Goal: Task Accomplishment & Management: Complete application form

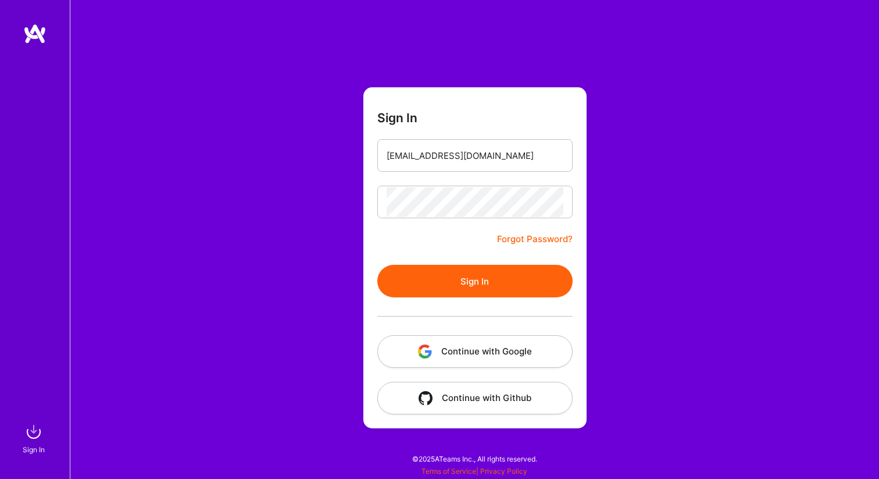
click at [415, 295] on button "Sign In" at bounding box center [474, 281] width 195 height 33
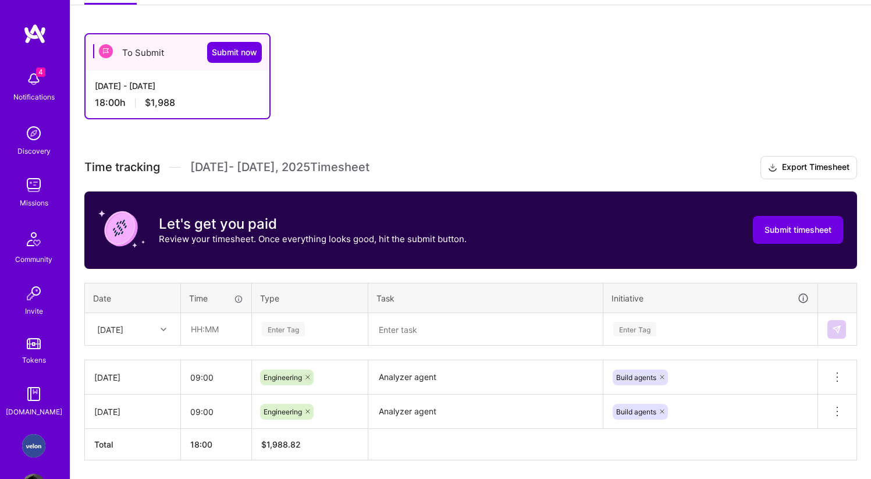
scroll to position [219, 0]
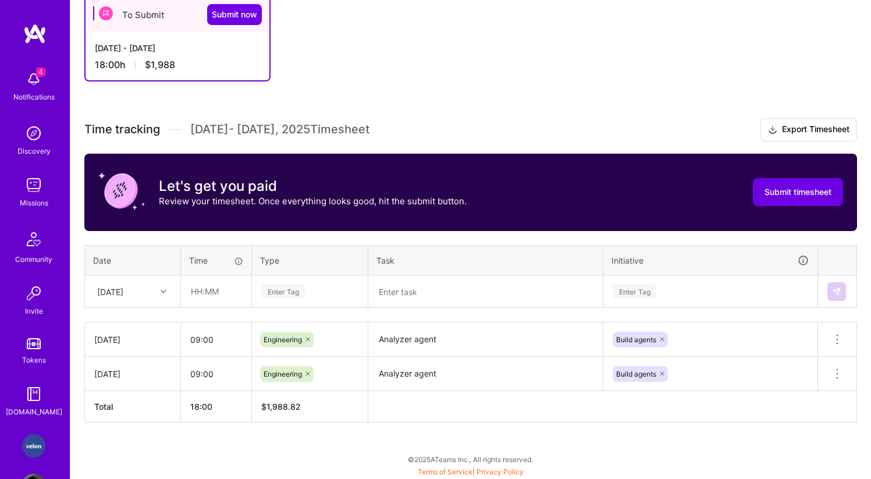
click at [136, 275] on td "[DATE]" at bounding box center [133, 291] width 96 height 33
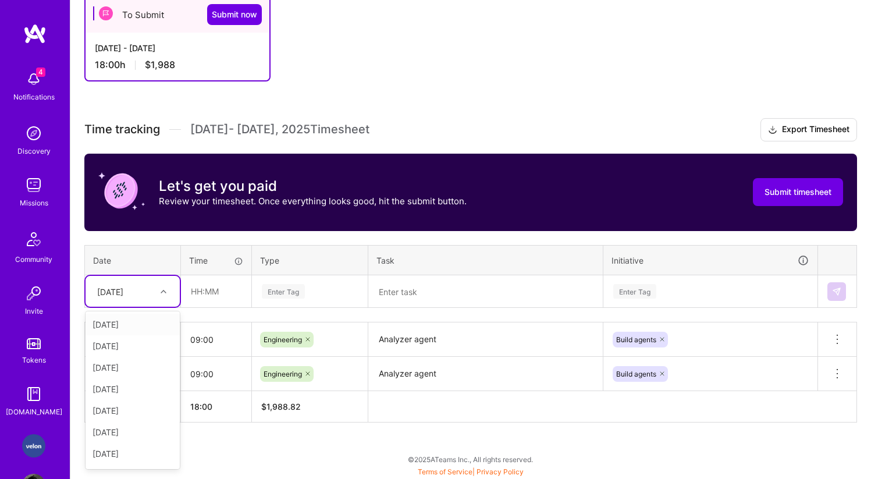
click at [136, 281] on div "[DATE]" at bounding box center [123, 290] width 65 height 19
click at [129, 434] on div "[DATE]" at bounding box center [132, 428] width 94 height 22
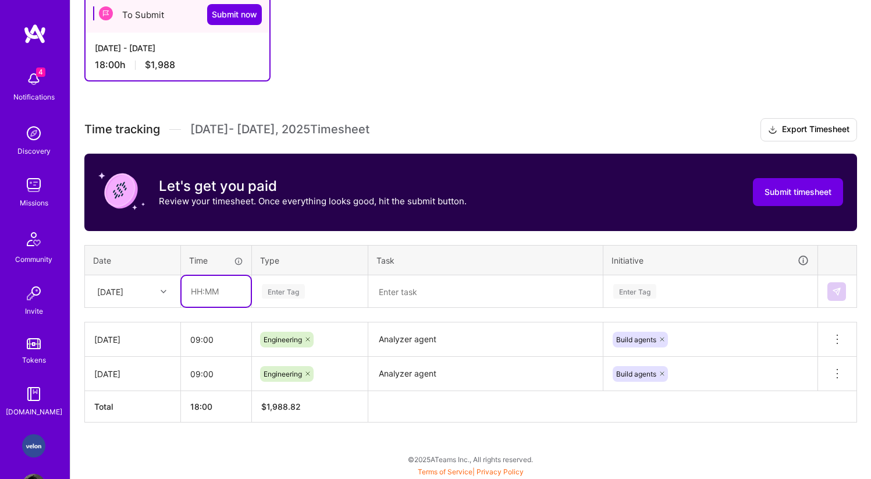
click at [203, 297] on input "text" at bounding box center [215, 291] width 69 height 31
click at [212, 296] on input "09" at bounding box center [215, 291] width 69 height 31
type input "09:00"
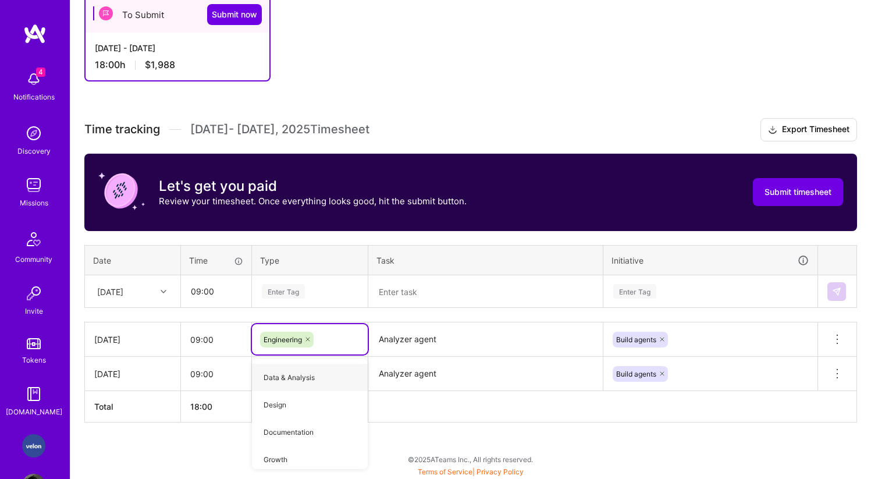
click at [310, 295] on div "Enter Tag" at bounding box center [310, 291] width 98 height 15
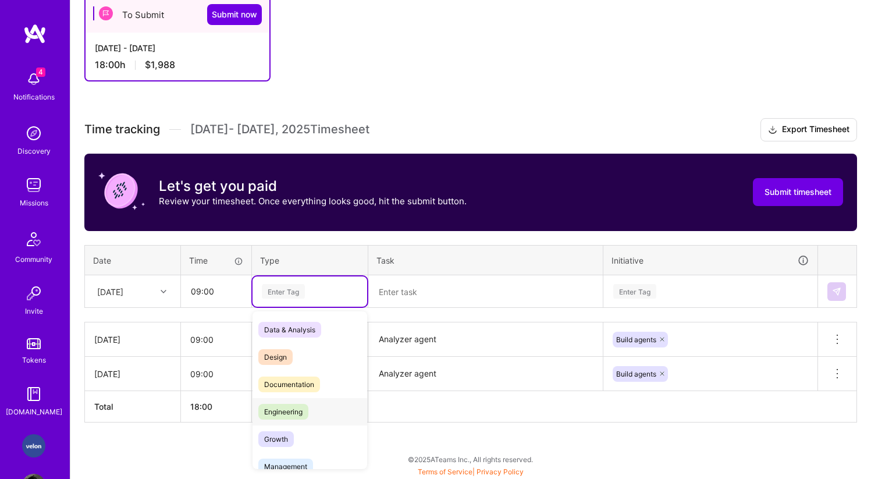
click at [292, 409] on span "Engineering" at bounding box center [283, 412] width 50 height 16
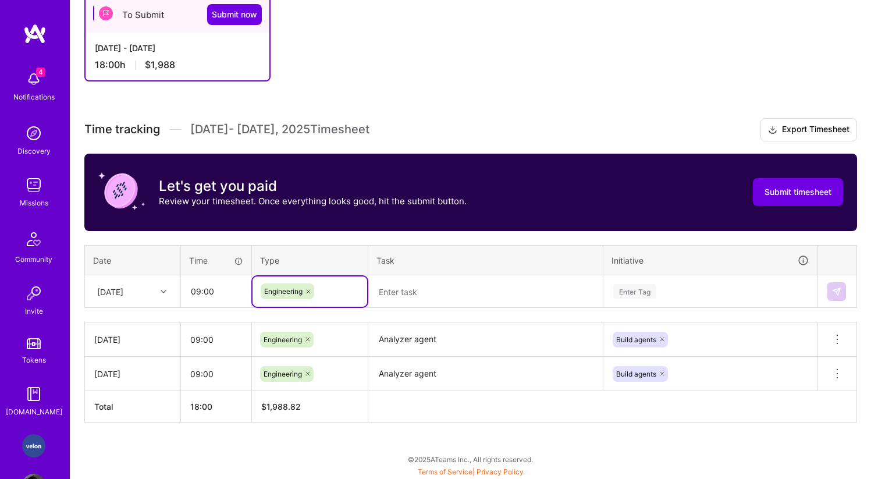
click at [419, 297] on textarea at bounding box center [485, 291] width 232 height 30
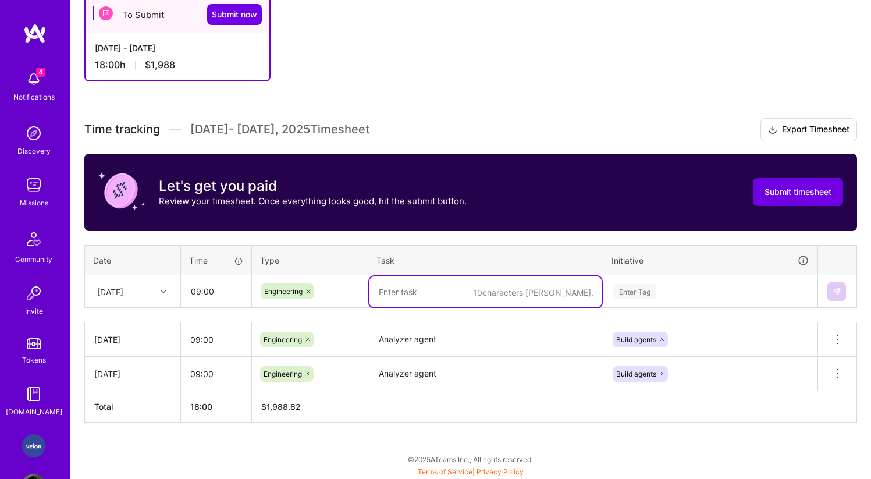
click at [420, 336] on textarea "Analyzer agent" at bounding box center [485, 339] width 232 height 32
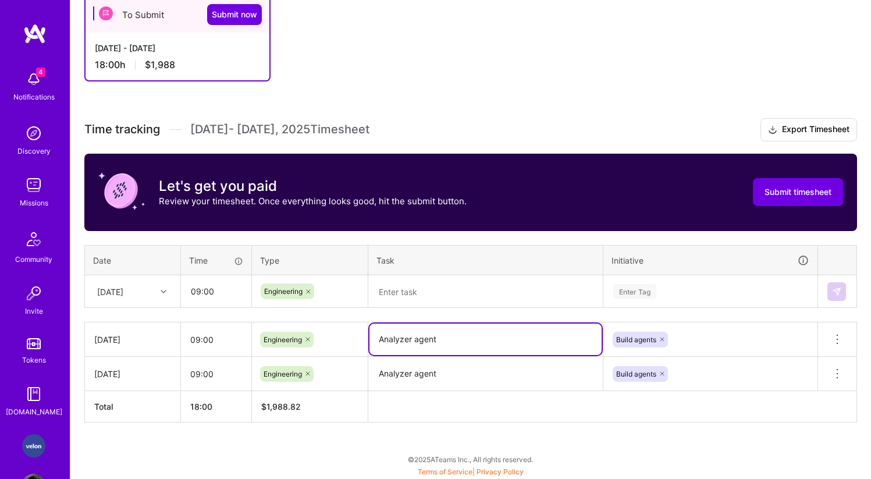
click at [420, 336] on textarea "Analyzer agent" at bounding box center [485, 338] width 232 height 31
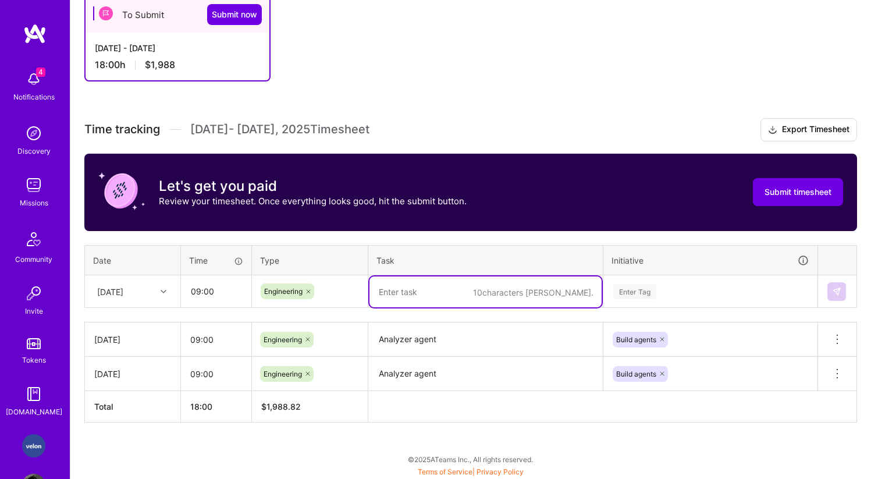
click at [419, 284] on textarea at bounding box center [485, 291] width 232 height 31
paste textarea "Analyzer agent"
type textarea "Analyzer agent"
click at [645, 290] on div "Enter Tag" at bounding box center [634, 291] width 43 height 18
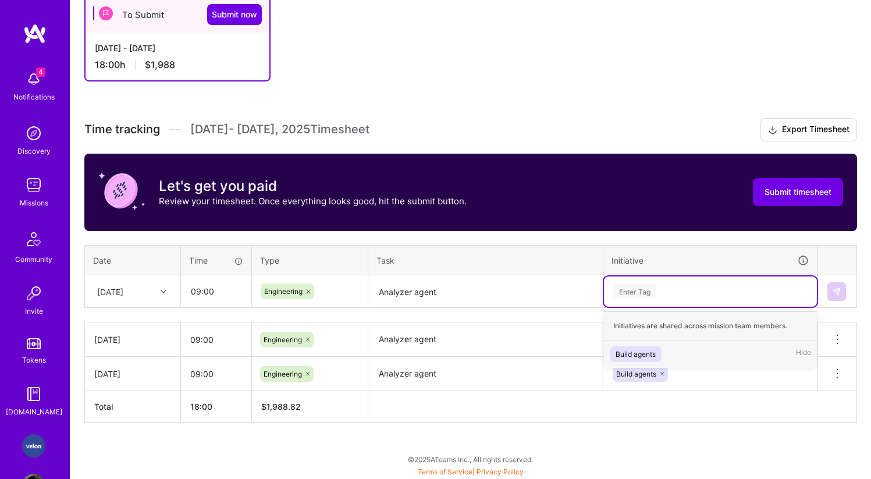
click at [633, 353] on div "Build agents" at bounding box center [635, 354] width 40 height 12
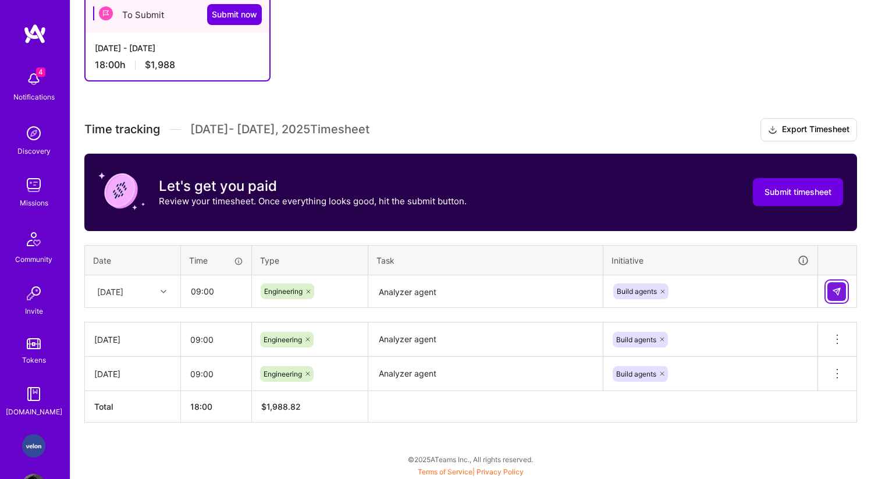
click at [833, 292] on img at bounding box center [836, 291] width 9 height 9
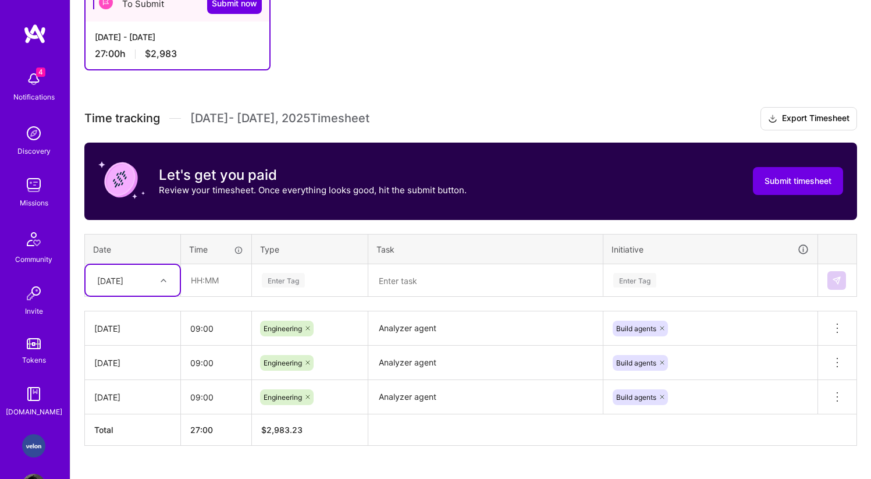
click at [161, 288] on div at bounding box center [165, 279] width 18 height 19
click at [126, 453] on div "[DATE]" at bounding box center [132, 457] width 94 height 22
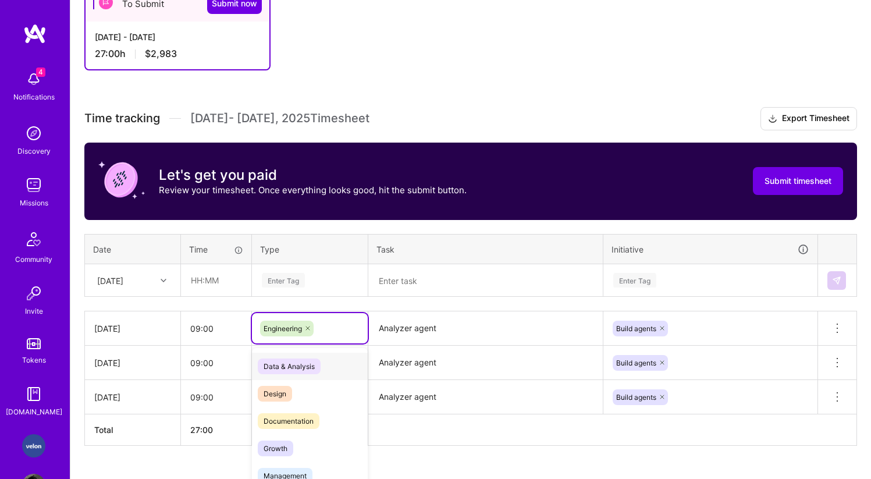
scroll to position [253, 0]
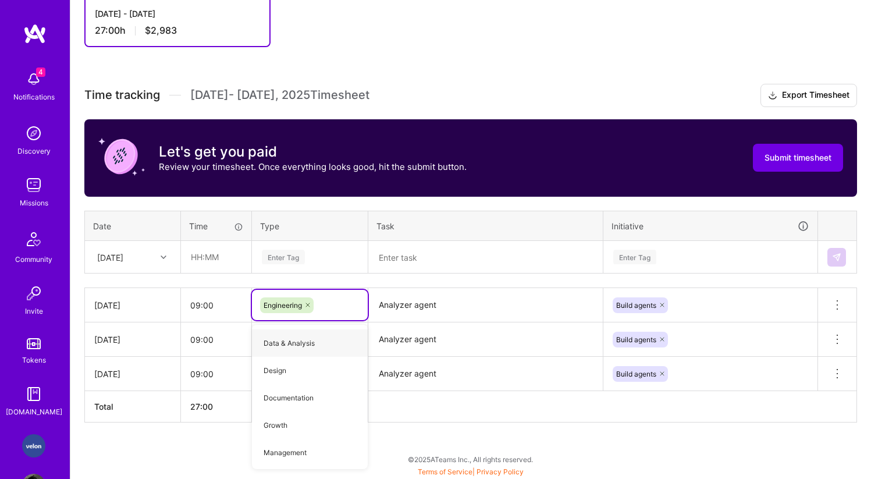
click at [298, 256] on div "Enter Tag" at bounding box center [283, 257] width 43 height 18
paste input "Analyzer agent"
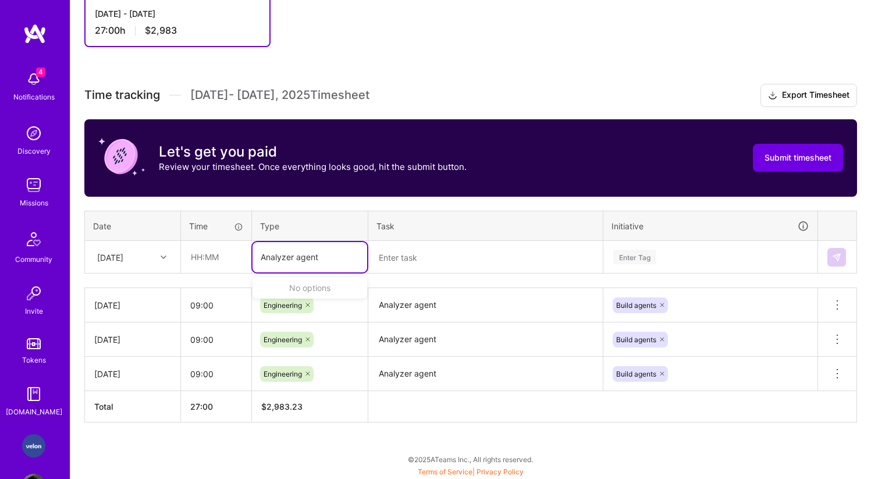
type input "Analyzer agent"
click at [410, 263] on textarea at bounding box center [485, 257] width 232 height 31
paste textarea "Analyzer agent"
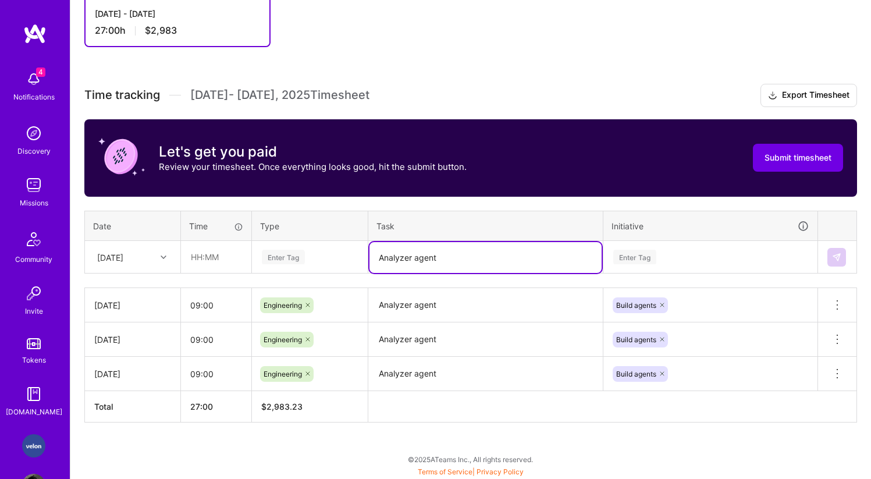
type textarea "Analyzer agent"
click at [286, 251] on div "Enter Tag" at bounding box center [283, 257] width 43 height 18
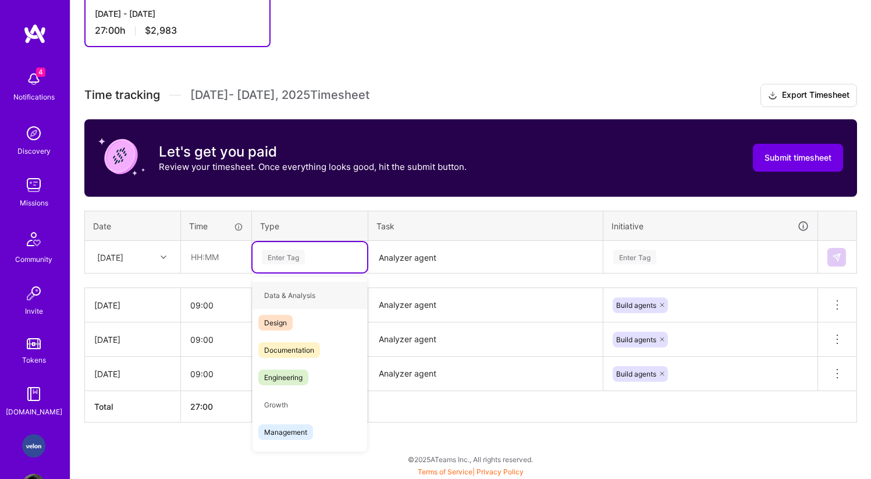
type input "e"
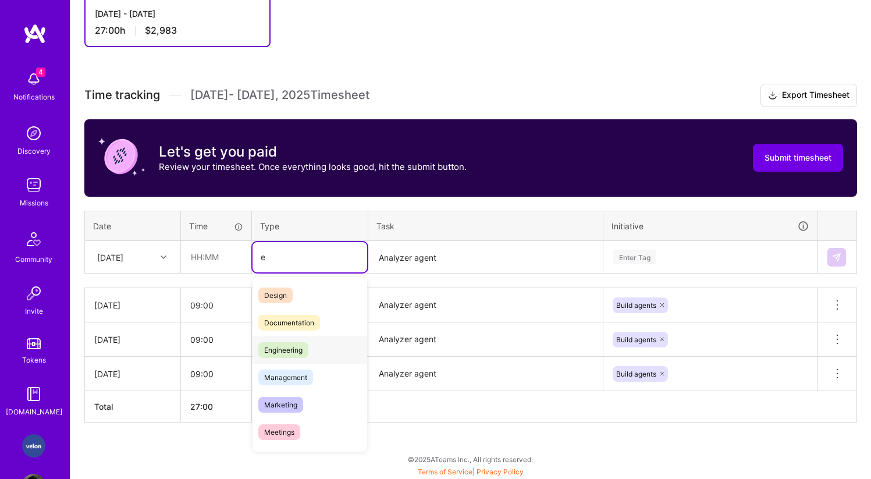
click at [291, 351] on span "Engineering" at bounding box center [283, 350] width 50 height 16
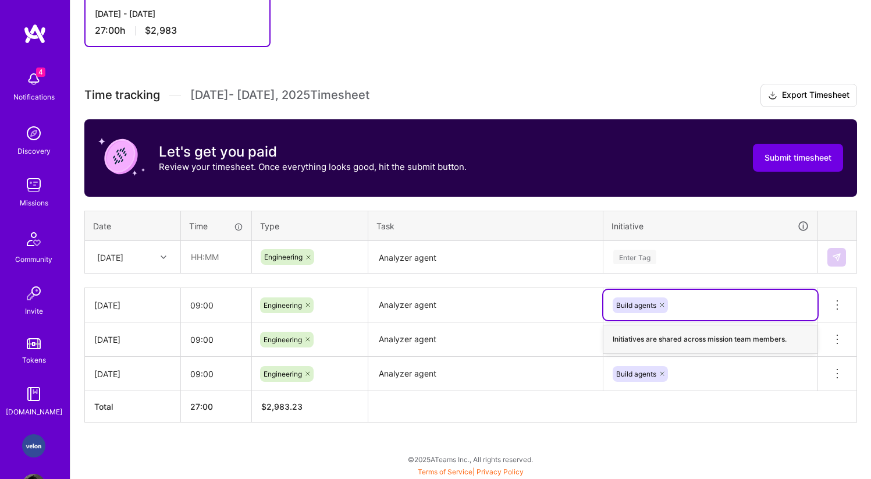
click at [652, 266] on div "Enter Tag" at bounding box center [710, 257] width 213 height 30
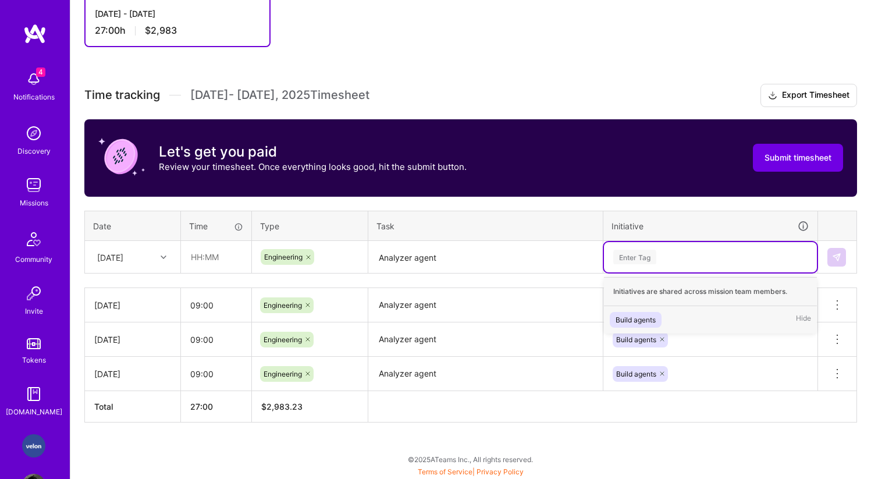
paste input "Analyzer agent"
type input "Analyzer agent"
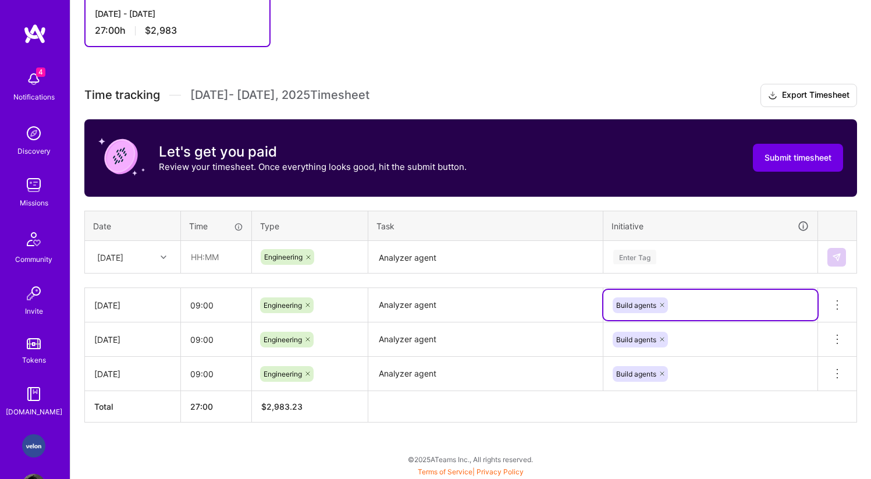
drag, startPoint x: 700, startPoint y: 299, endPoint x: 623, endPoint y: 298, distance: 76.8
click at [622, 297] on div "Build agents" at bounding box center [710, 305] width 198 height 18
drag, startPoint x: 623, startPoint y: 298, endPoint x: 636, endPoint y: 234, distance: 65.2
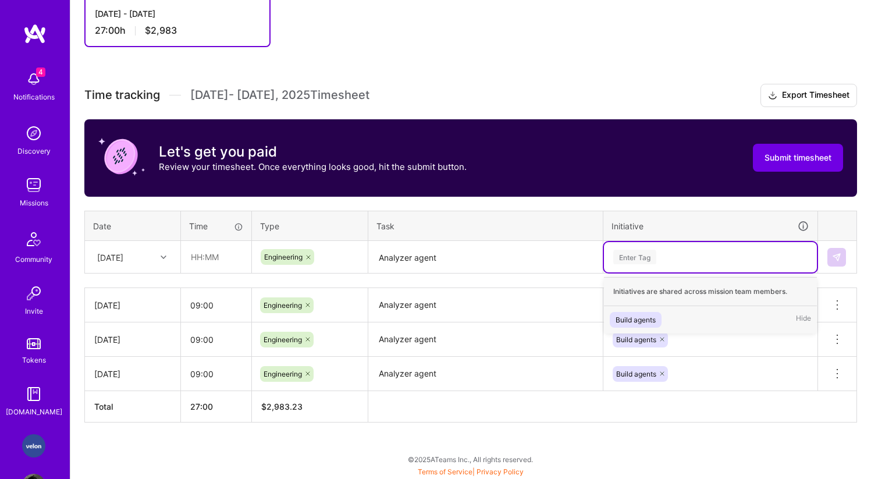
click at [634, 255] on div "Enter Tag" at bounding box center [634, 257] width 43 height 18
type input "B"
click at [632, 315] on div "Build agents" at bounding box center [635, 319] width 40 height 12
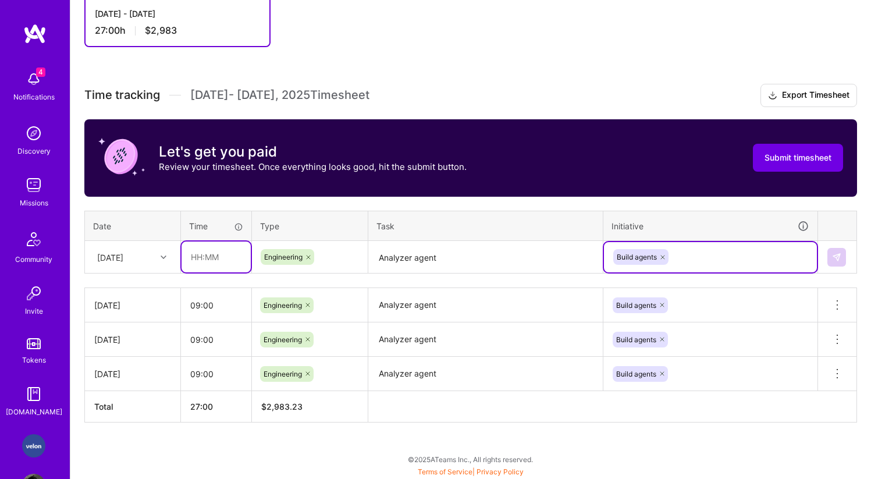
click at [199, 257] on input "text" at bounding box center [215, 256] width 69 height 31
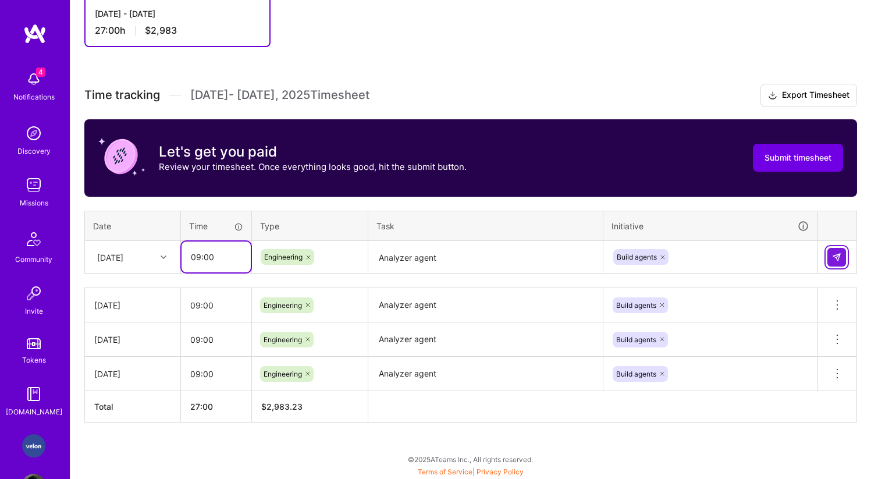
type input "09:00"
click at [832, 251] on button at bounding box center [836, 257] width 19 height 19
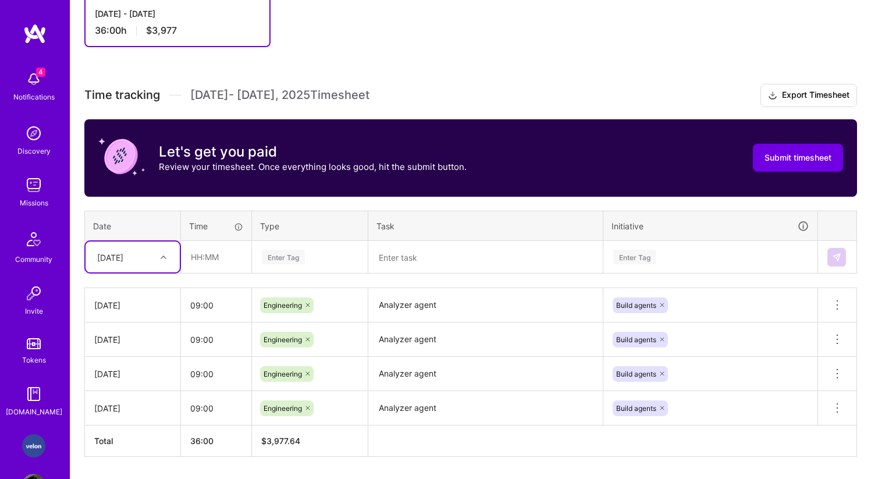
click at [168, 258] on div at bounding box center [165, 256] width 18 height 15
click at [145, 443] on div "[DATE]" at bounding box center [132, 438] width 94 height 22
click at [203, 249] on input "text" at bounding box center [215, 256] width 69 height 31
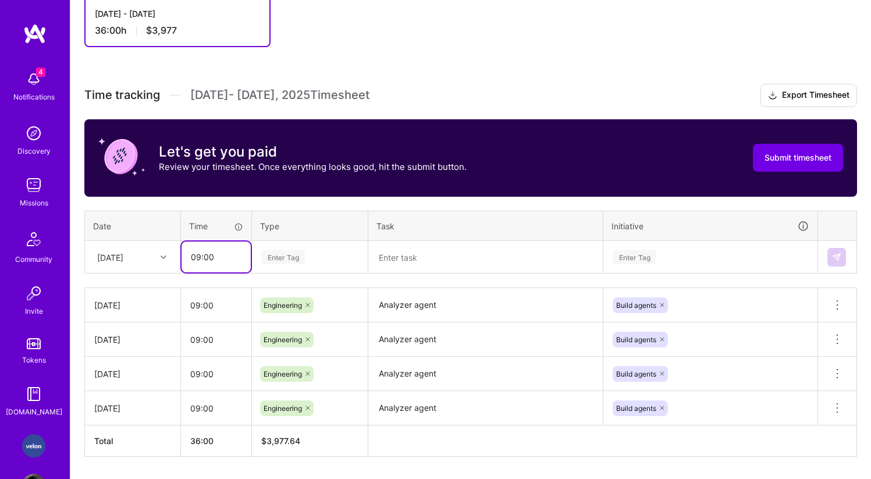
type input "09:00"
click at [287, 253] on div "Enter Tag" at bounding box center [283, 257] width 43 height 18
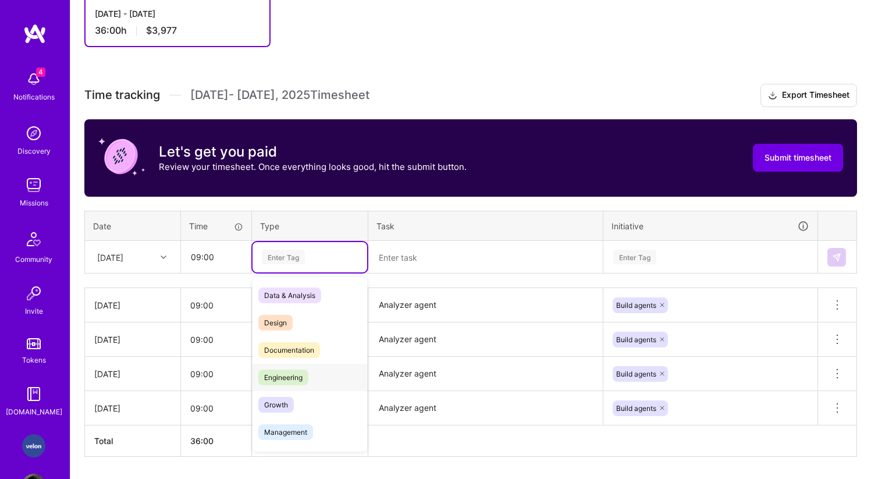
click at [292, 373] on span "Engineering" at bounding box center [283, 377] width 50 height 16
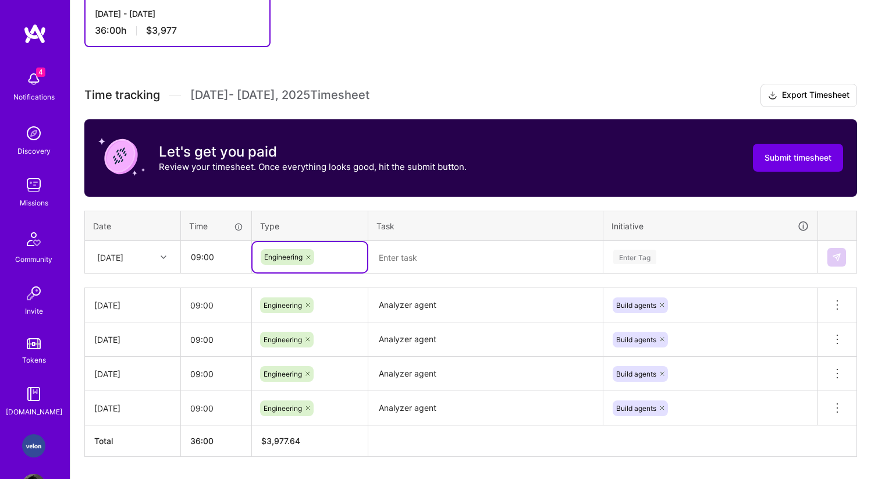
click at [386, 222] on th "Task" at bounding box center [485, 226] width 235 height 30
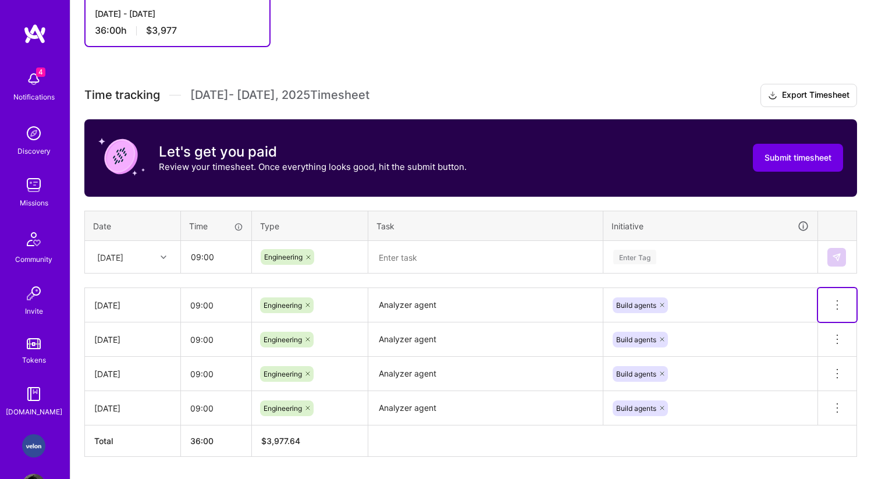
click at [843, 298] on icon at bounding box center [837, 305] width 14 height 14
click at [683, 263] on div "Enter Tag" at bounding box center [710, 257] width 213 height 30
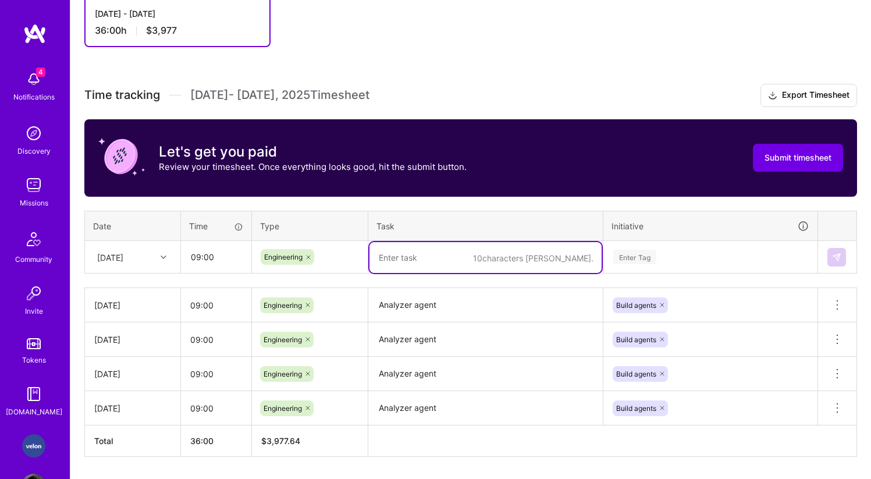
click at [484, 265] on textarea at bounding box center [485, 257] width 232 height 31
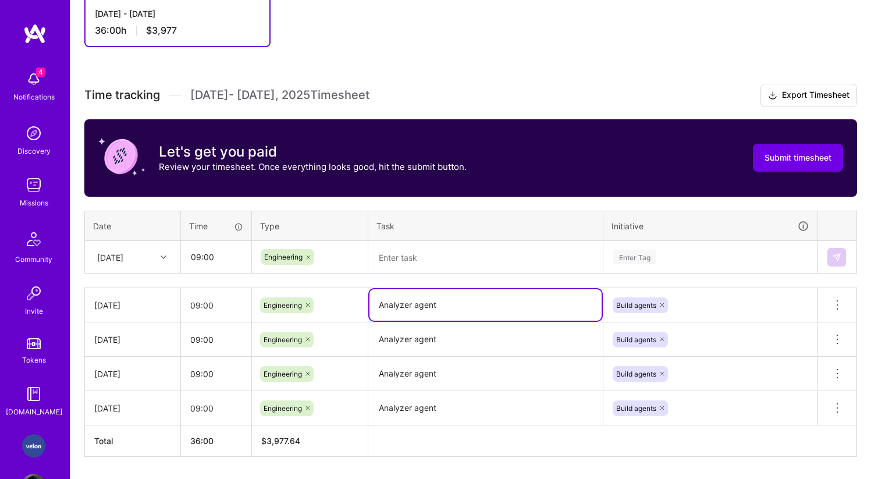
drag, startPoint x: 448, startPoint y: 306, endPoint x: 366, endPoint y: 303, distance: 82.1
click at [366, 303] on tr "[DATE] 09:00 Engineering Analyzer agent Build agents Delete row" at bounding box center [471, 305] width 772 height 34
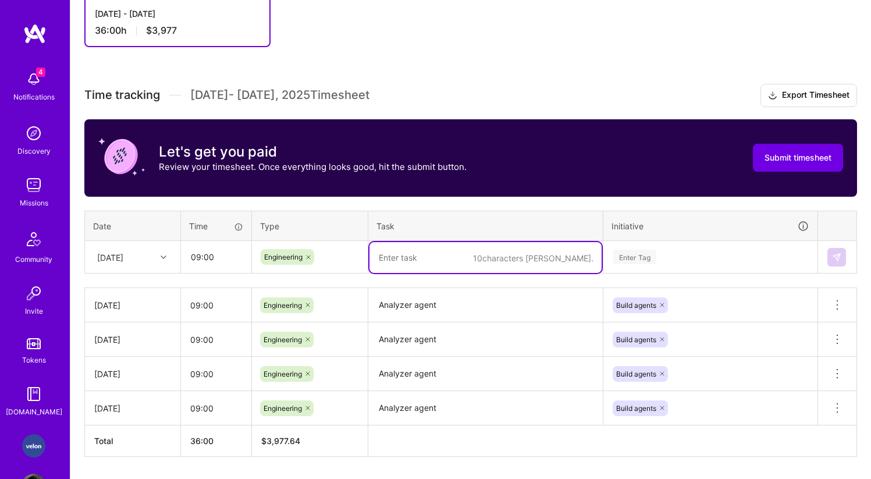
click at [407, 242] on textarea at bounding box center [485, 257] width 232 height 31
paste textarea "Analyzer agent"
type textarea "Analyzer agent"
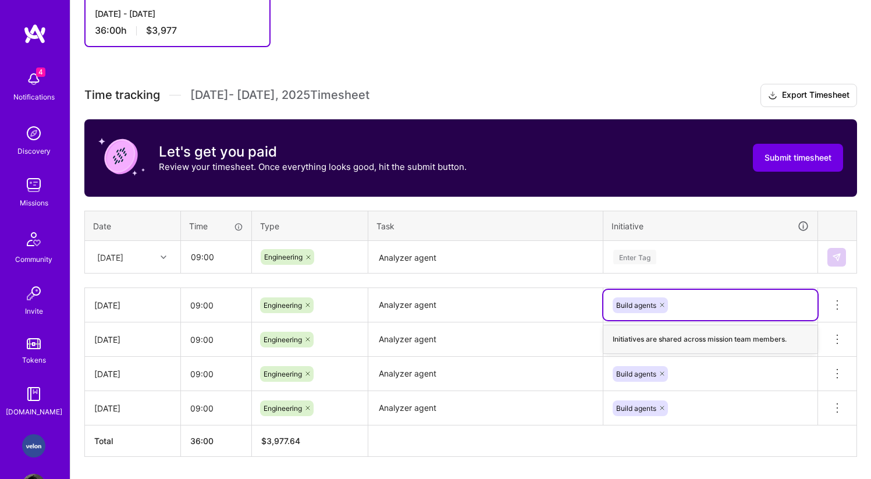
click at [646, 256] on div "Enter Tag" at bounding box center [634, 257] width 43 height 18
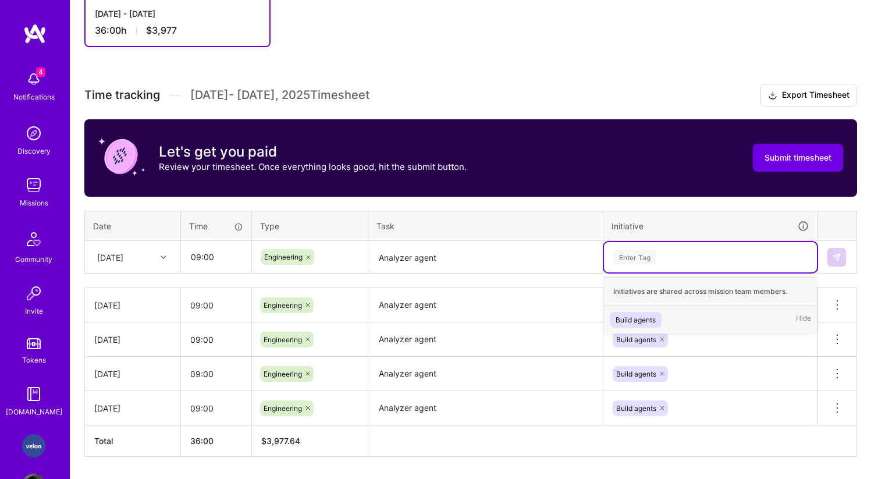
click at [632, 320] on div "Build agents" at bounding box center [635, 319] width 40 height 12
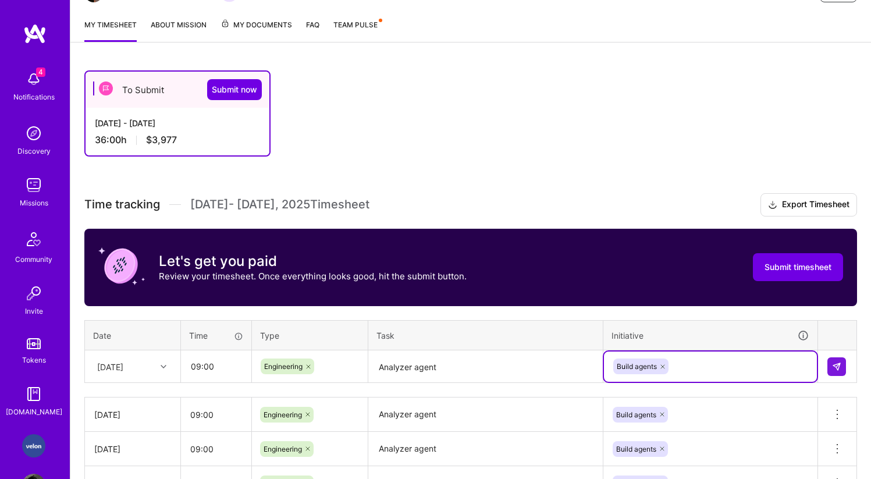
scroll to position [134, 0]
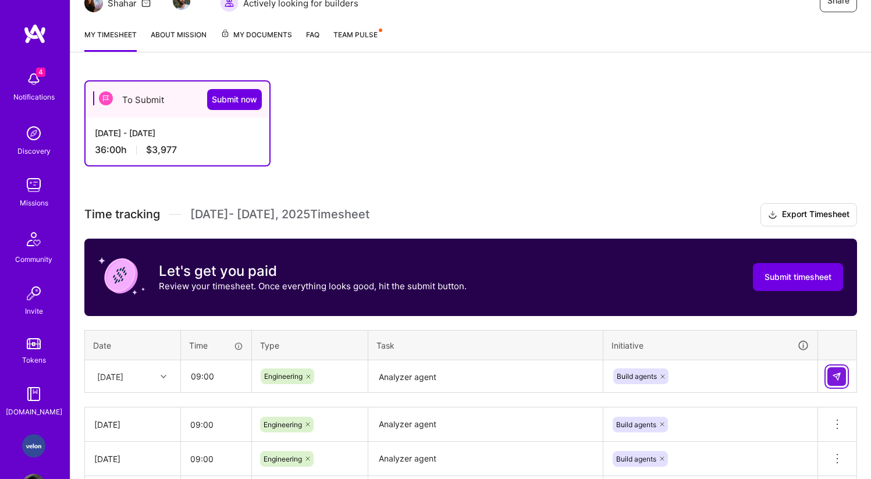
click at [841, 377] on button at bounding box center [836, 376] width 19 height 19
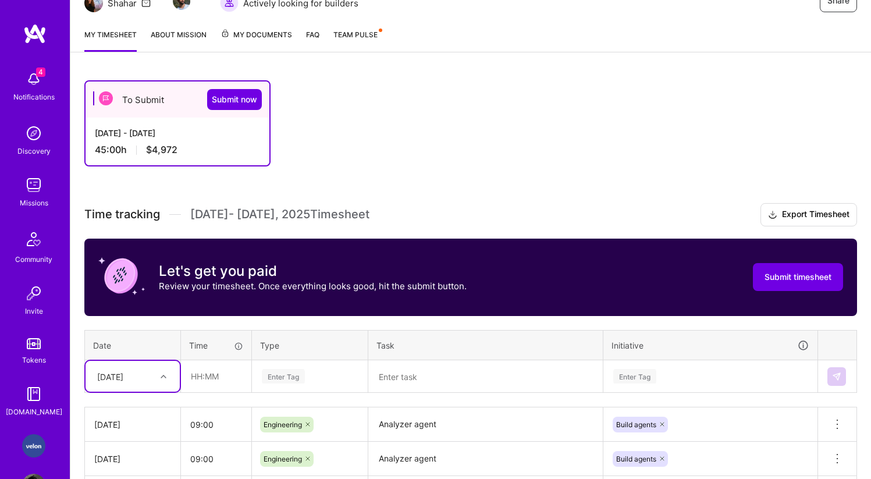
scroll to position [322, 0]
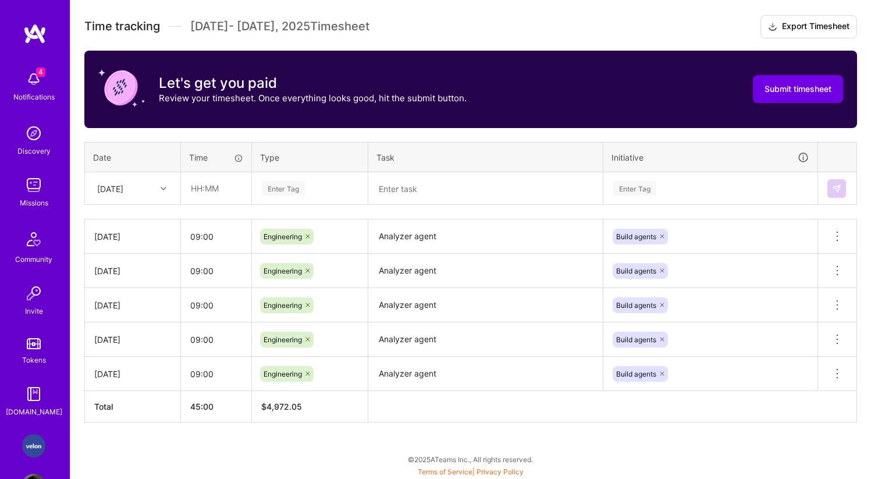
click at [269, 404] on span "$ 4,972.05" at bounding box center [281, 406] width 41 height 10
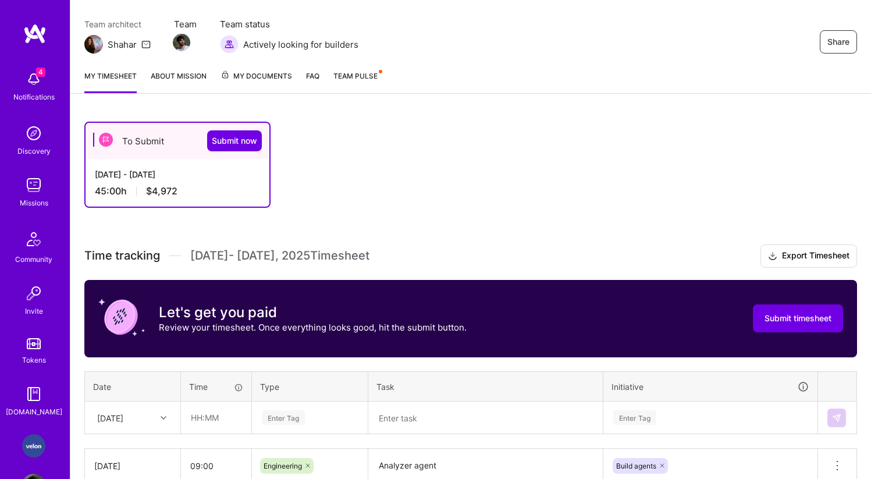
scroll to position [0, 0]
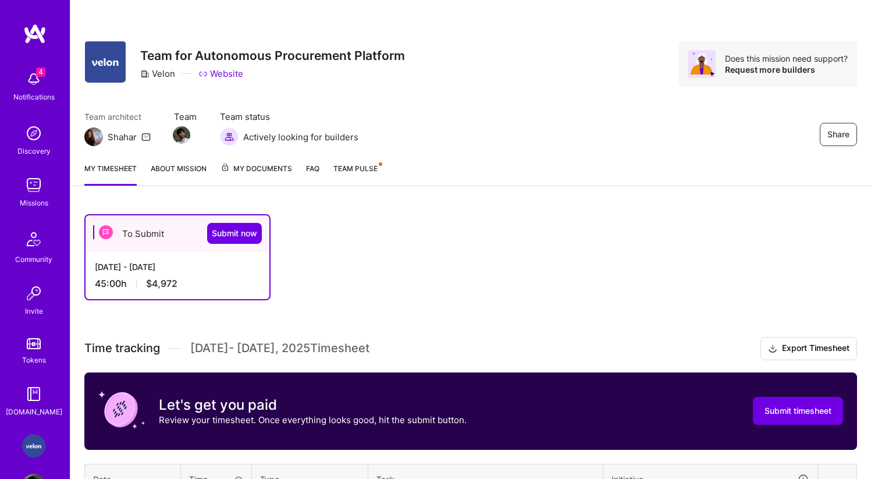
click at [355, 165] on span "Team Pulse" at bounding box center [355, 168] width 44 height 9
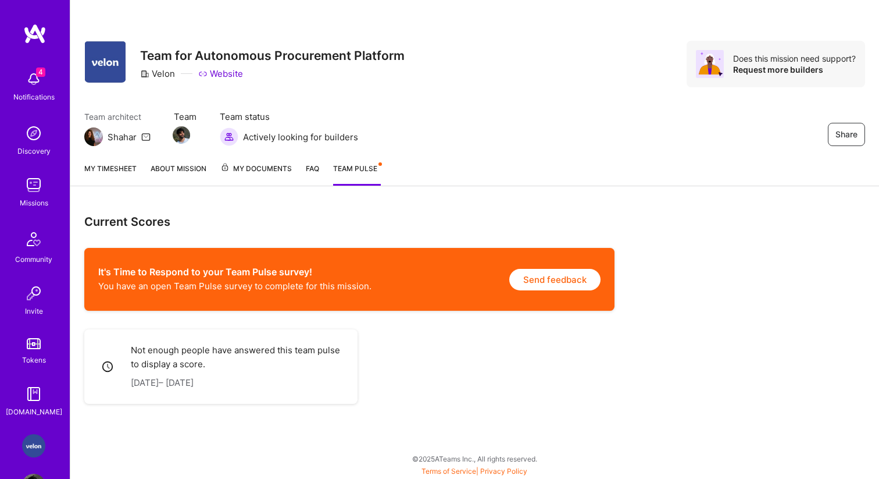
click at [330, 287] on p "You have an open Team Pulse survey to complete for this mission." at bounding box center [234, 286] width 273 height 12
click at [196, 352] on p "Not enough people have answered this team pulse to display a score." at bounding box center [237, 357] width 213 height 28
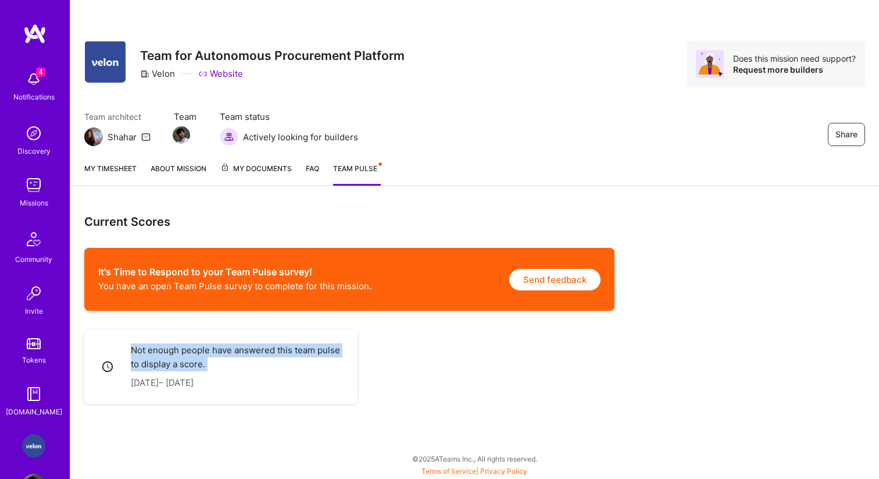
click at [196, 352] on p "Not enough people have answered this team pulse to display a score." at bounding box center [237, 357] width 213 height 28
click at [109, 171] on link "My timesheet" at bounding box center [110, 173] width 52 height 23
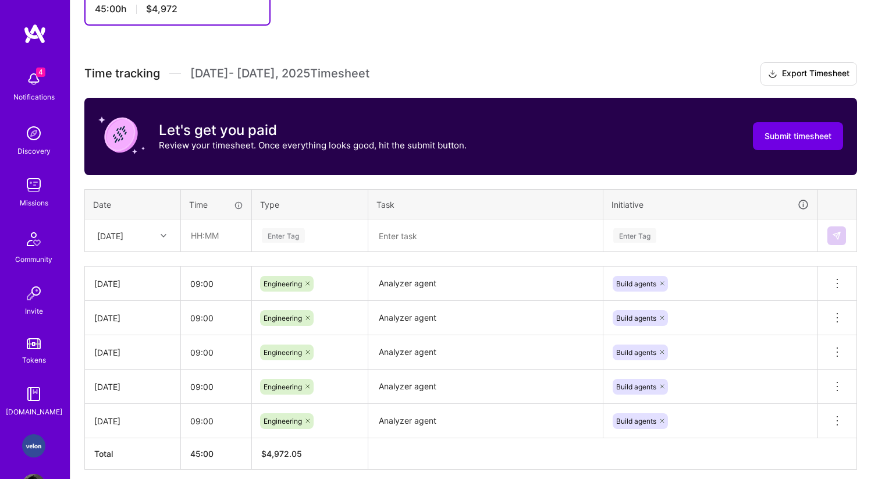
scroll to position [278, 0]
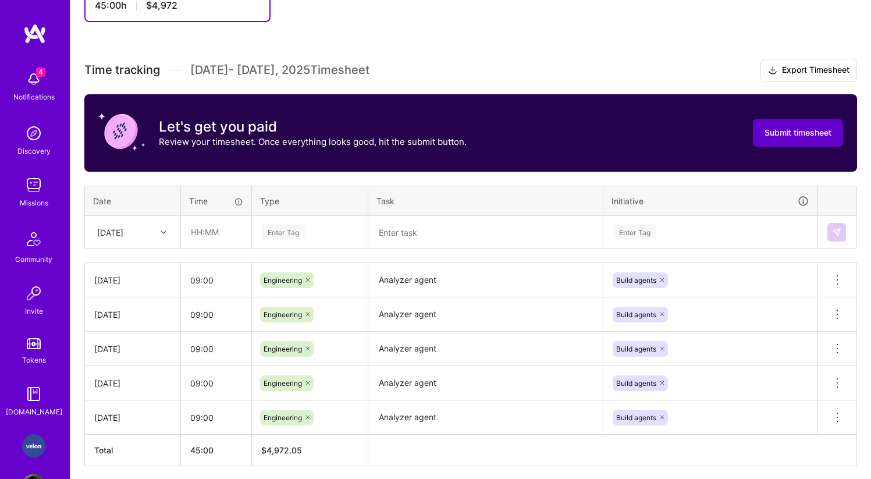
click at [765, 138] on button "Submit timesheet" at bounding box center [798, 133] width 90 height 28
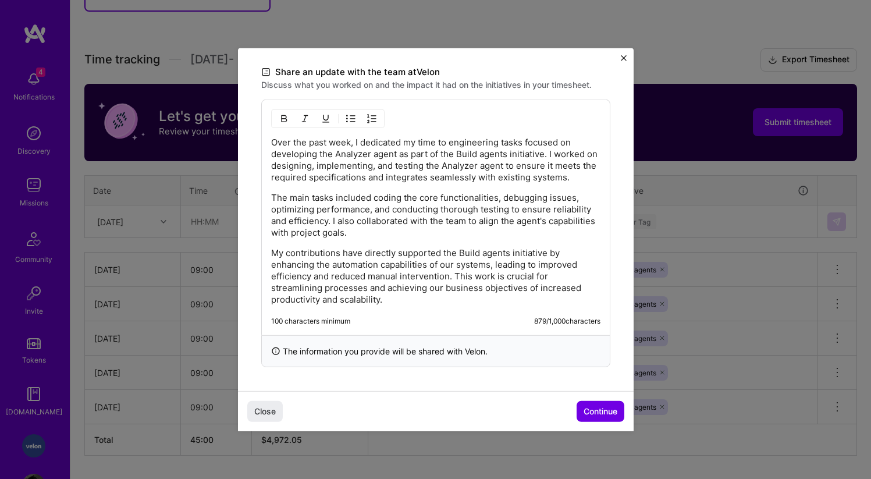
scroll to position [291, 0]
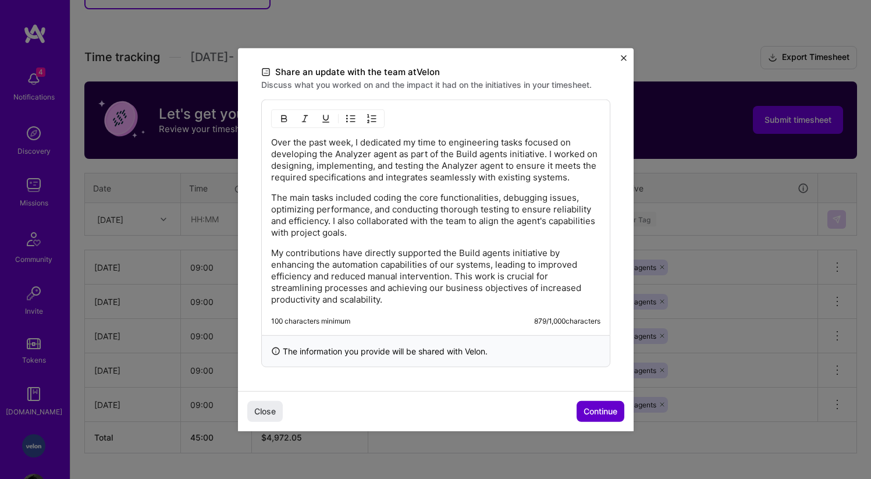
click at [605, 407] on span "Continue" at bounding box center [600, 411] width 34 height 12
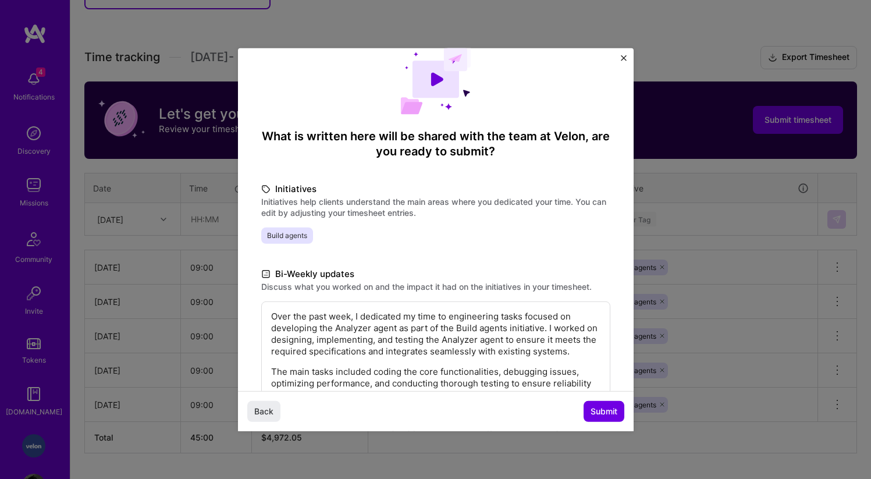
scroll to position [200, 0]
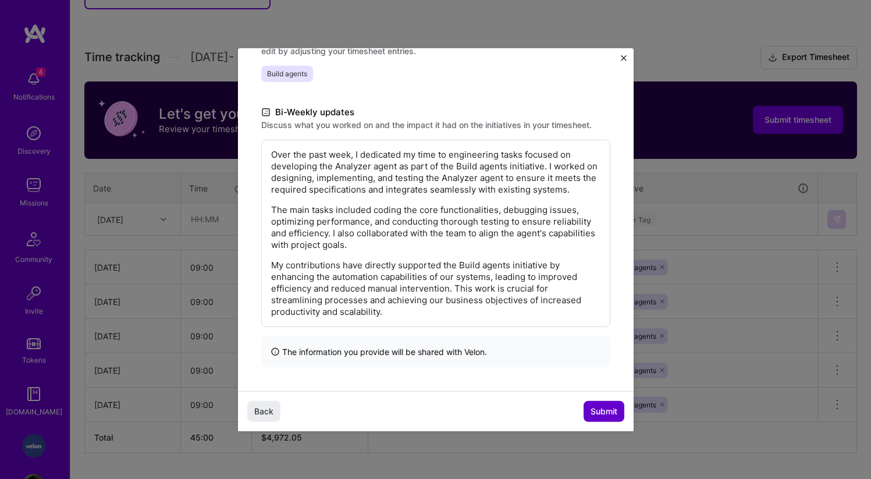
click at [594, 412] on span "Submit" at bounding box center [603, 411] width 27 height 12
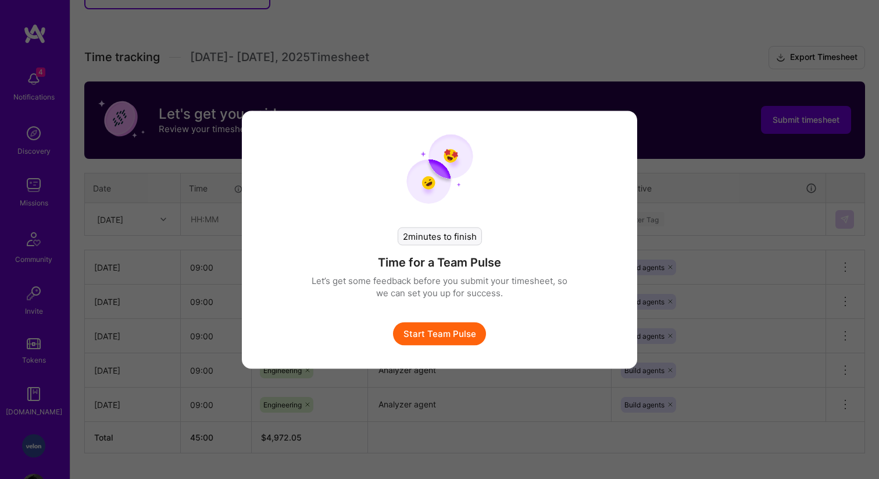
click at [429, 235] on div "2 minutes to finish" at bounding box center [440, 236] width 84 height 18
click at [444, 337] on button "Start Team Pulse" at bounding box center [439, 333] width 93 height 23
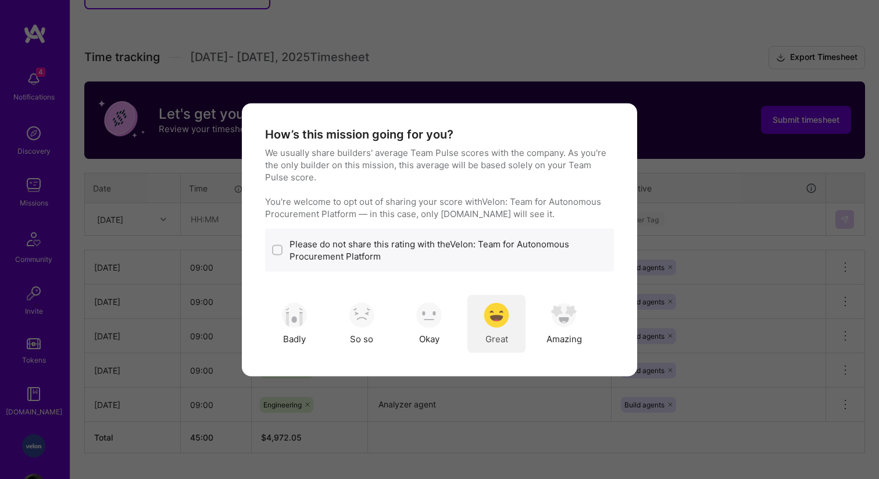
click at [491, 328] on div "Great" at bounding box center [497, 323] width 58 height 58
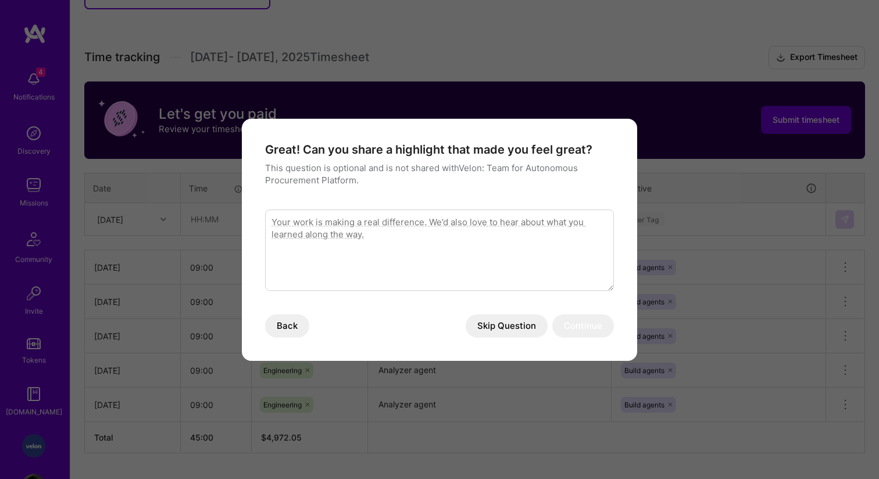
click at [517, 327] on button "Skip Question" at bounding box center [507, 325] width 82 height 23
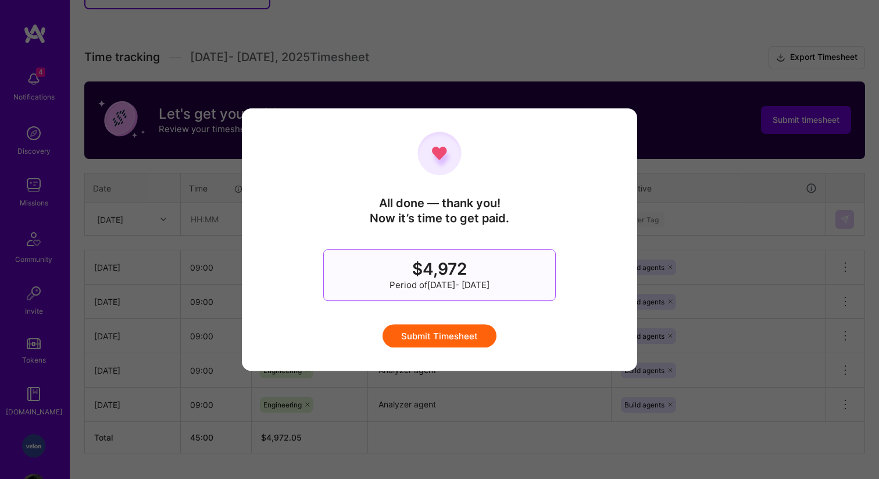
click at [437, 343] on button "Submit Timesheet" at bounding box center [440, 335] width 114 height 23
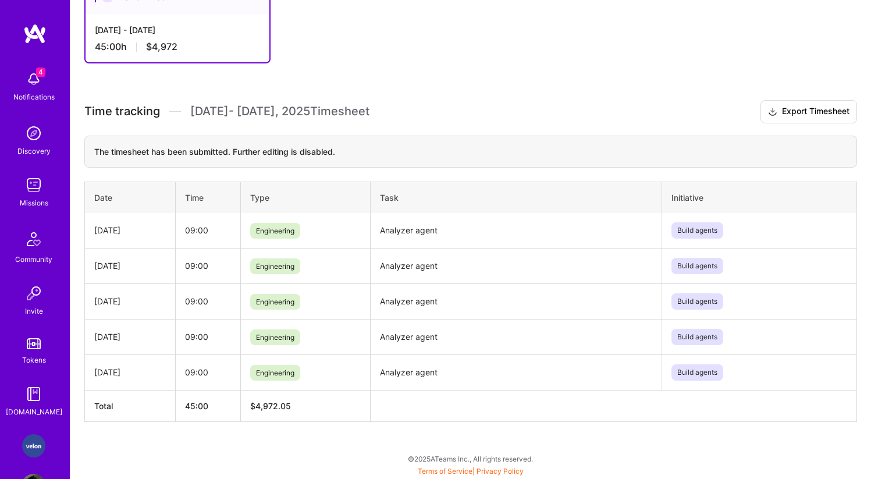
scroll to position [236, 0]
